Goal: Information Seeking & Learning: Check status

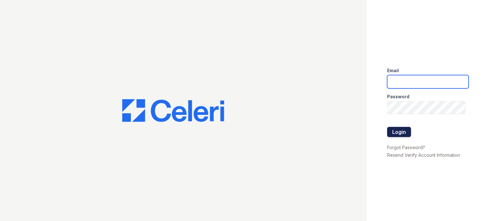
type input "[DOMAIN_NAME][EMAIL_ADDRESS][DOMAIN_NAME]"
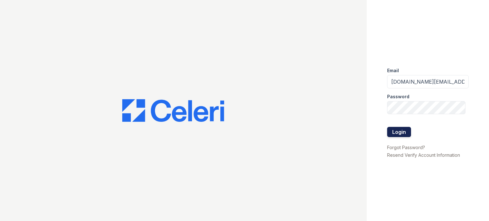
click at [398, 133] on button "Login" at bounding box center [399, 132] width 24 height 10
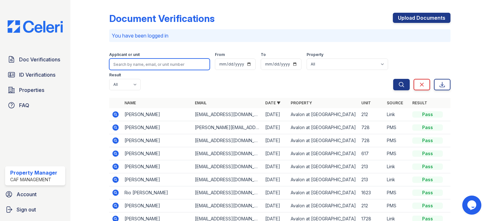
click at [147, 61] on input "search" at bounding box center [159, 64] width 101 height 11
type input "[PERSON_NAME]"
click at [393, 79] on button "Search" at bounding box center [401, 84] width 17 height 11
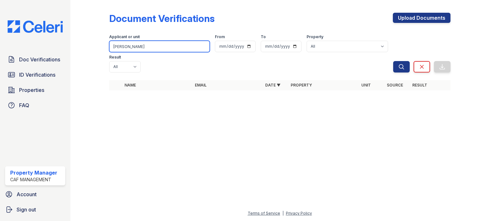
click at [148, 47] on input "salinas" at bounding box center [159, 46] width 101 height 11
type input "s"
type input "alexis"
click at [393, 61] on button "Search" at bounding box center [401, 66] width 17 height 11
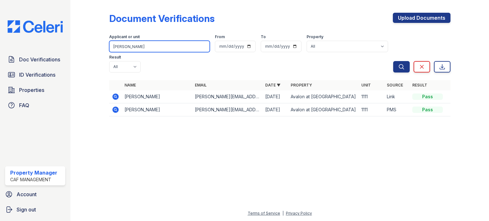
click at [144, 46] on input "alexis" at bounding box center [159, 46] width 101 height 11
type input "a"
type input "salinas"
click at [393, 61] on button "Search" at bounding box center [401, 66] width 17 height 11
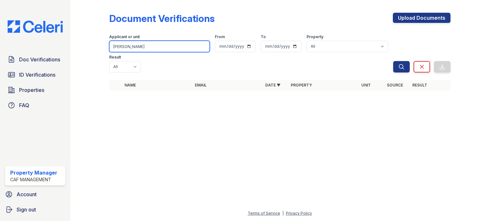
click at [130, 42] on input "salinas" at bounding box center [159, 46] width 101 height 11
type input "s"
type input "jose"
click at [393, 61] on button "Search" at bounding box center [401, 66] width 17 height 11
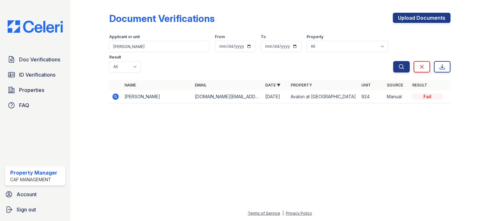
click at [130, 39] on div "Applicant or unit" at bounding box center [159, 37] width 101 height 6
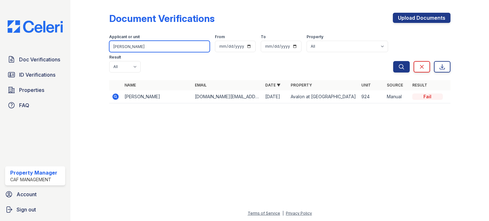
click at [131, 50] on input "jose" at bounding box center [159, 46] width 101 height 11
type input "j"
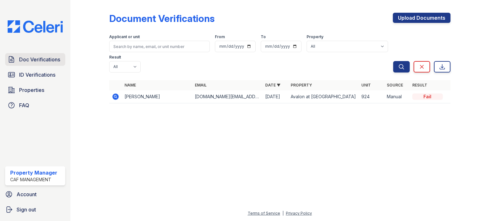
click at [46, 59] on span "Doc Verifications" at bounding box center [39, 60] width 41 height 8
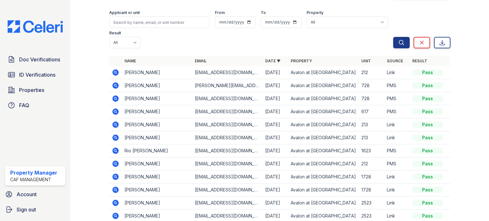
scroll to position [60, 0]
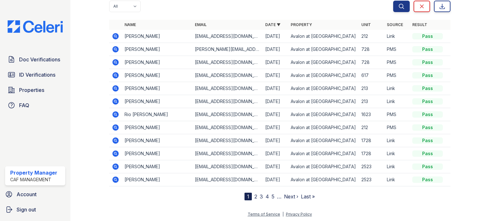
click at [254, 196] on link "2" at bounding box center [255, 196] width 3 height 6
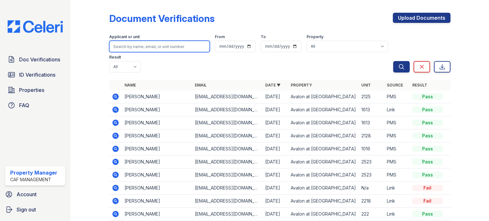
click at [145, 43] on input "search" at bounding box center [159, 46] width 101 height 11
type input "salinas"
click at [393, 61] on button "Search" at bounding box center [401, 66] width 17 height 11
